Goal: Transaction & Acquisition: Download file/media

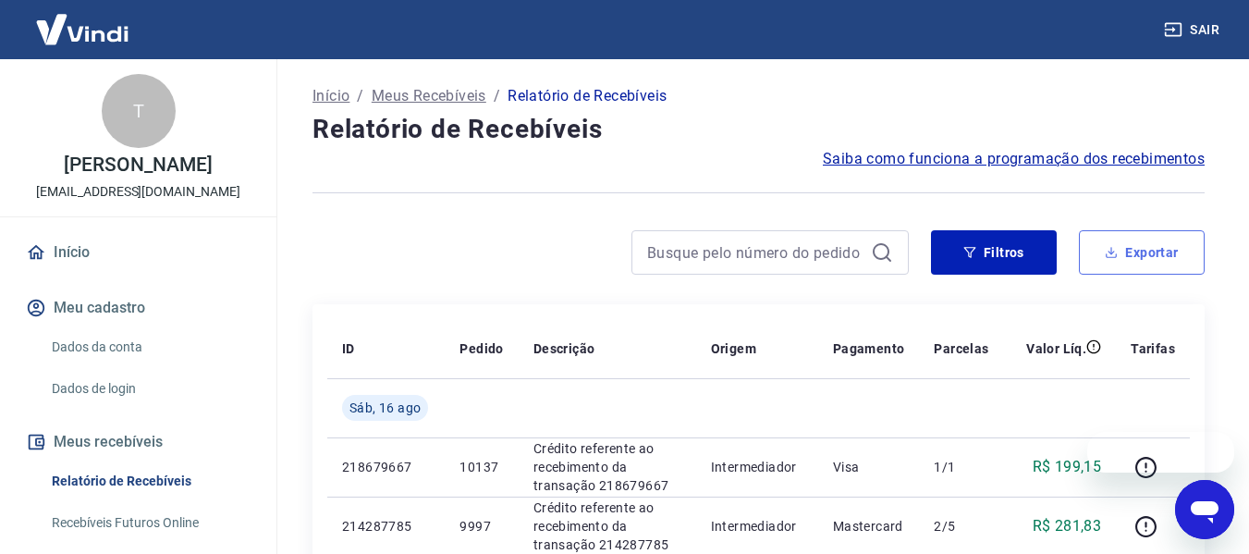
click at [1142, 258] on button "Exportar" at bounding box center [1142, 252] width 126 height 44
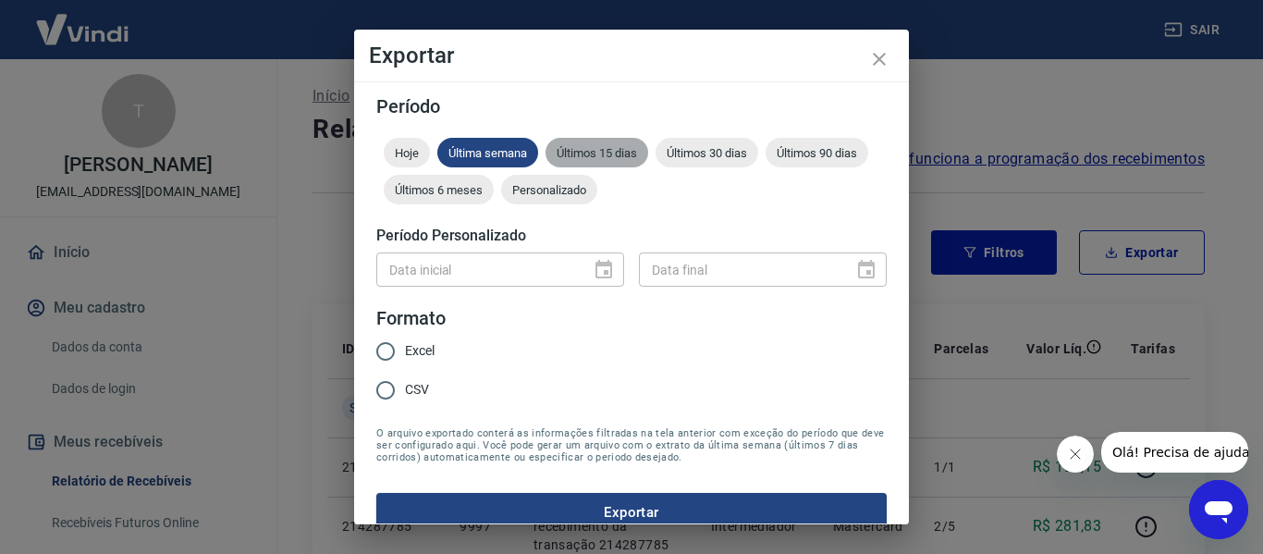
click at [607, 140] on div "Últimos 15 dias" at bounding box center [597, 153] width 103 height 30
click at [407, 350] on span "Excel" at bounding box center [420, 350] width 30 height 19
click at [405, 350] on input "Excel" at bounding box center [385, 351] width 39 height 39
radio input "true"
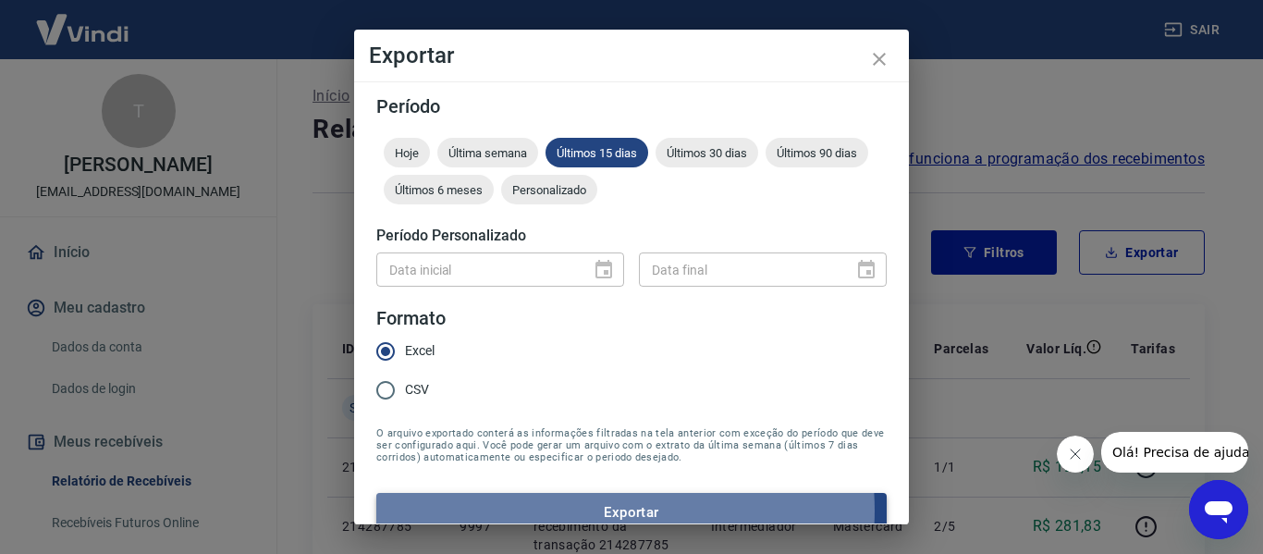
click at [593, 510] on button "Exportar" at bounding box center [631, 512] width 510 height 39
